Goal: Task Accomplishment & Management: Complete application form

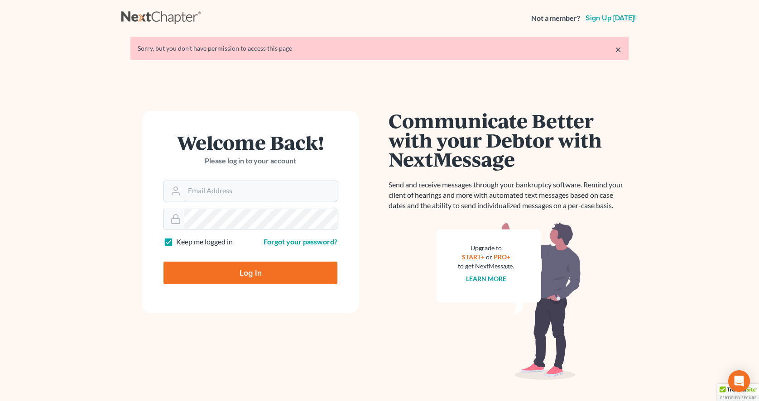
type input "[EMAIL_ADDRESS][PERSON_NAME][DOMAIN_NAME]"
click at [276, 275] on input "Log In" at bounding box center [251, 273] width 174 height 23
type input "Thinking..."
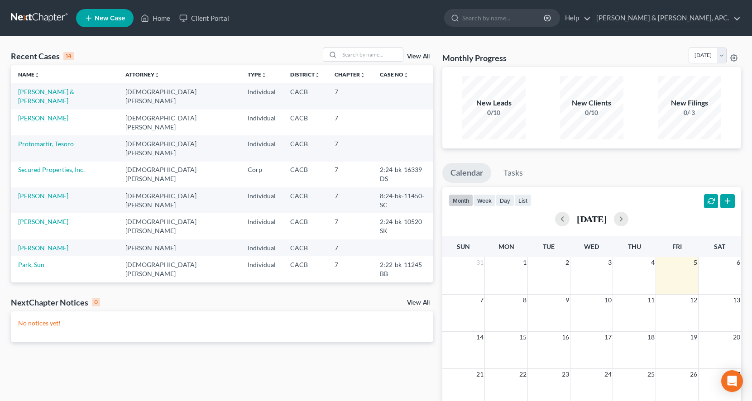
click at [24, 114] on link "Huh, Edward" at bounding box center [43, 118] width 50 height 8
select select "10"
select select "5"
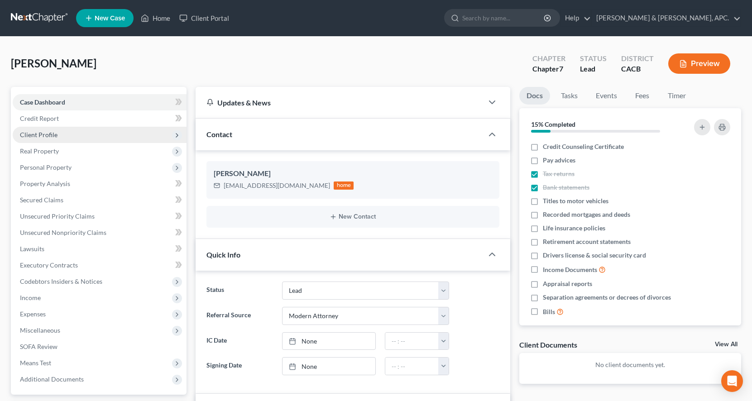
click at [48, 132] on span "Client Profile" at bounding box center [39, 135] width 38 height 8
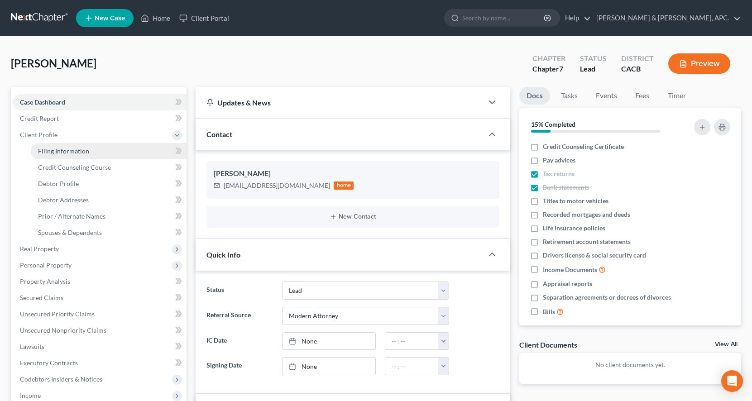
click at [61, 153] on span "Filing Information" at bounding box center [63, 151] width 51 height 8
select select "1"
select select "0"
select select "7"
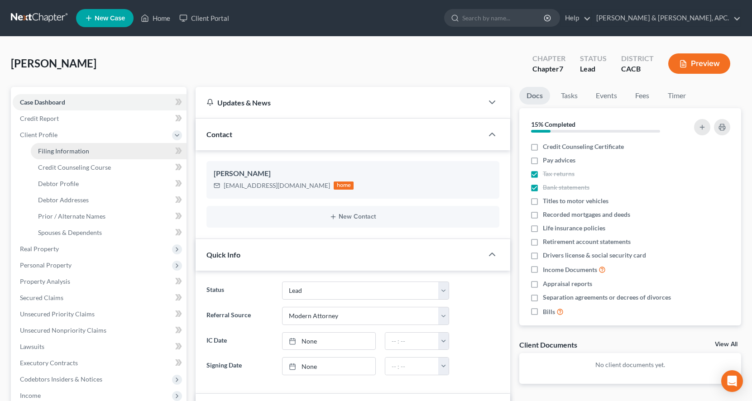
select select "4"
select select "0"
